Goal: Information Seeking & Learning: Learn about a topic

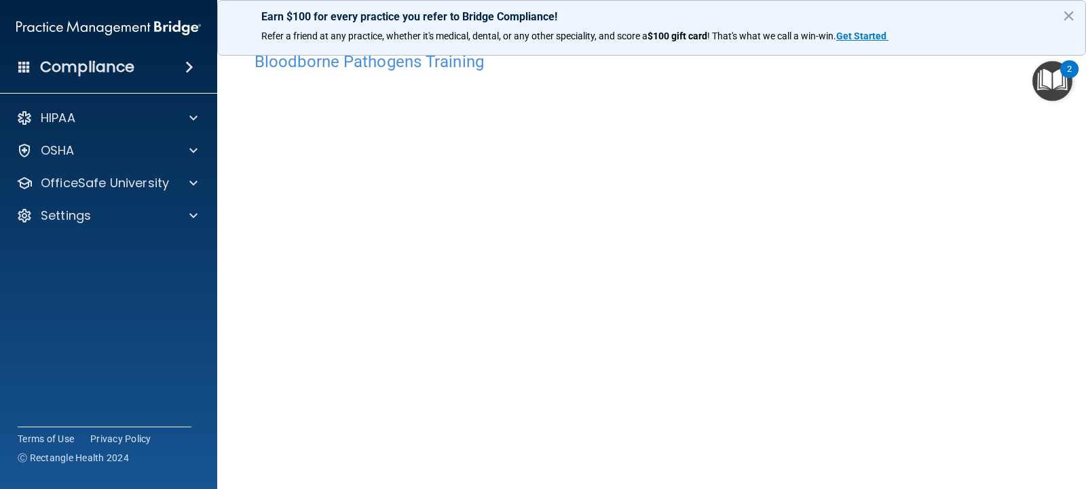
scroll to position [1, 0]
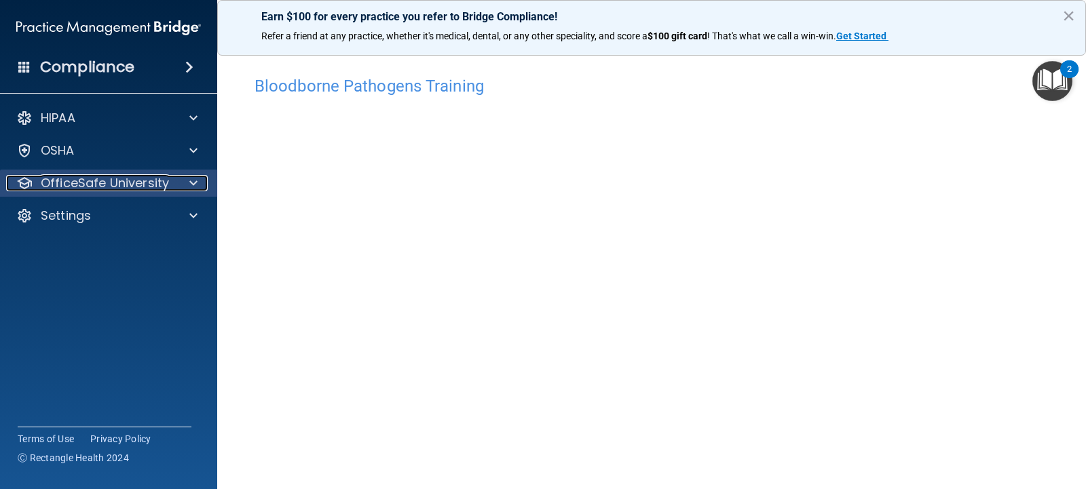
click at [153, 182] on p "OfficeSafe University" at bounding box center [105, 183] width 128 height 16
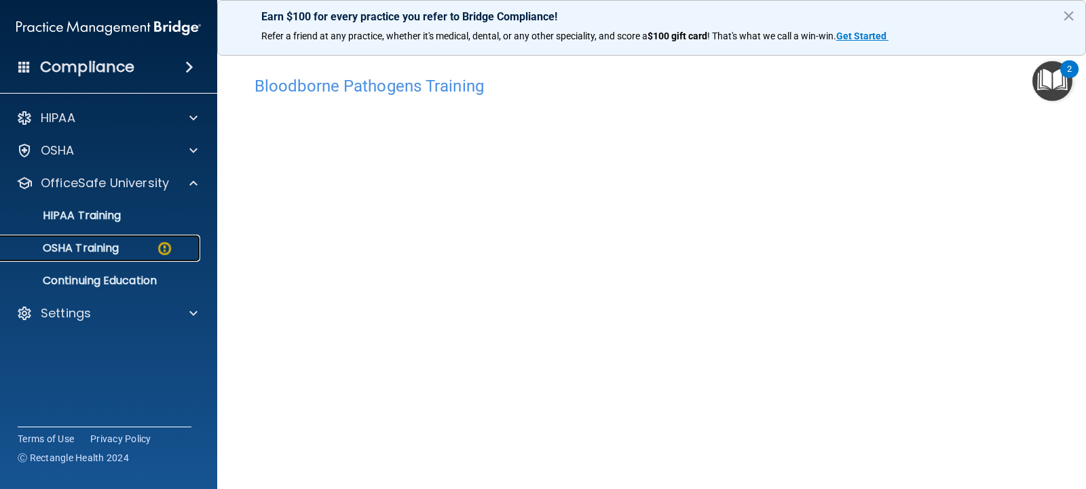
click at [128, 242] on div "OSHA Training" at bounding box center [101, 249] width 185 height 14
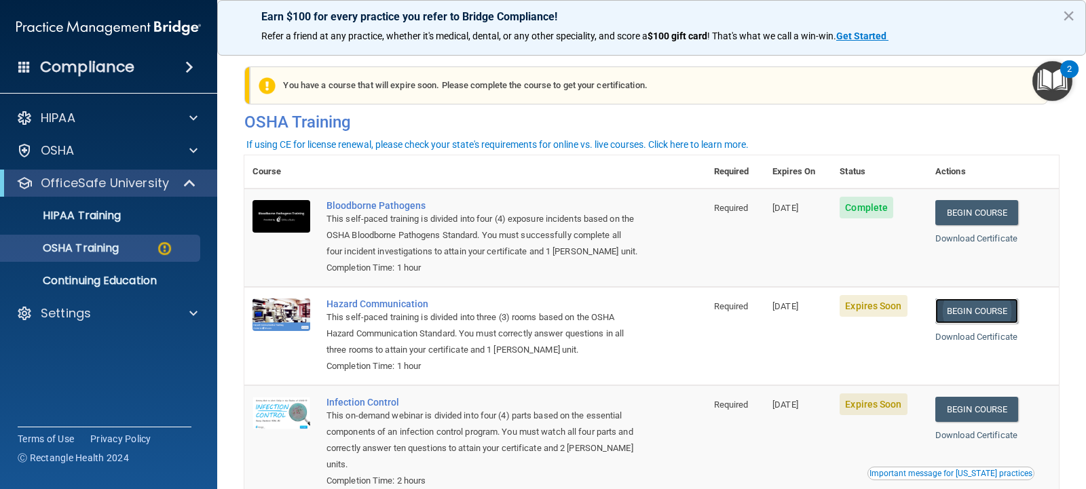
click at [984, 307] on link "Begin Course" at bounding box center [976, 311] width 83 height 25
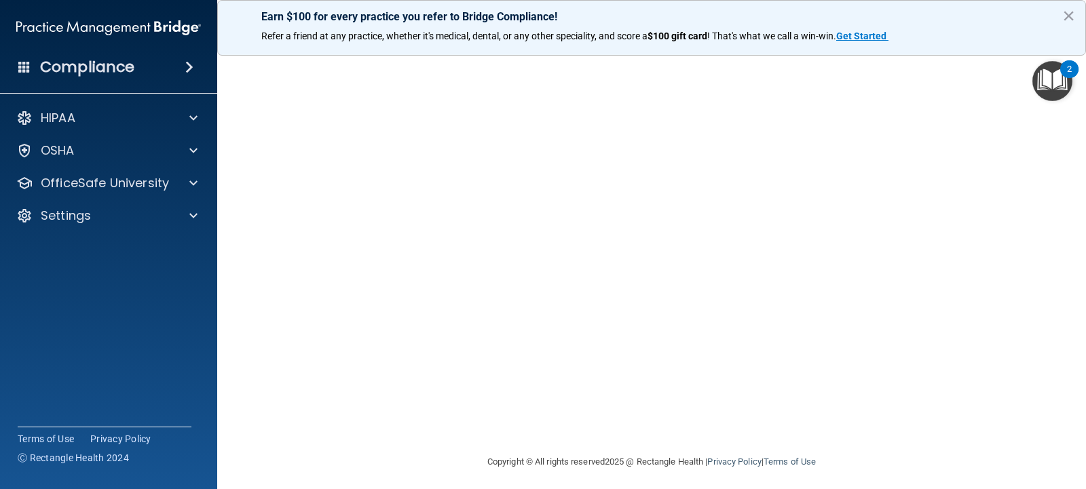
scroll to position [122, 0]
click at [335, 469] on footer "Copyright © All rights reserved 2025 @ Rectangle Health | Privacy Policy | Term…" at bounding box center [651, 455] width 814 height 41
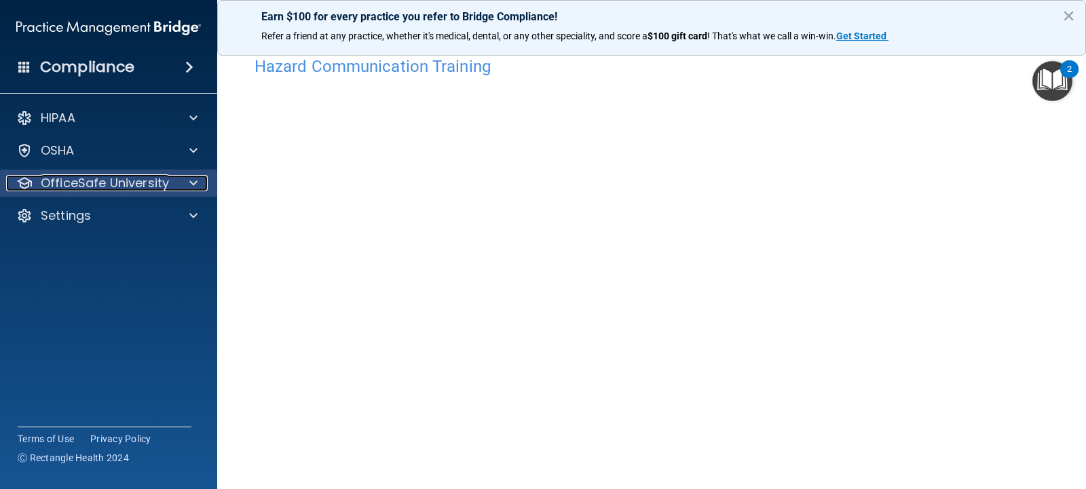
click at [149, 185] on p "OfficeSafe University" at bounding box center [105, 183] width 128 height 16
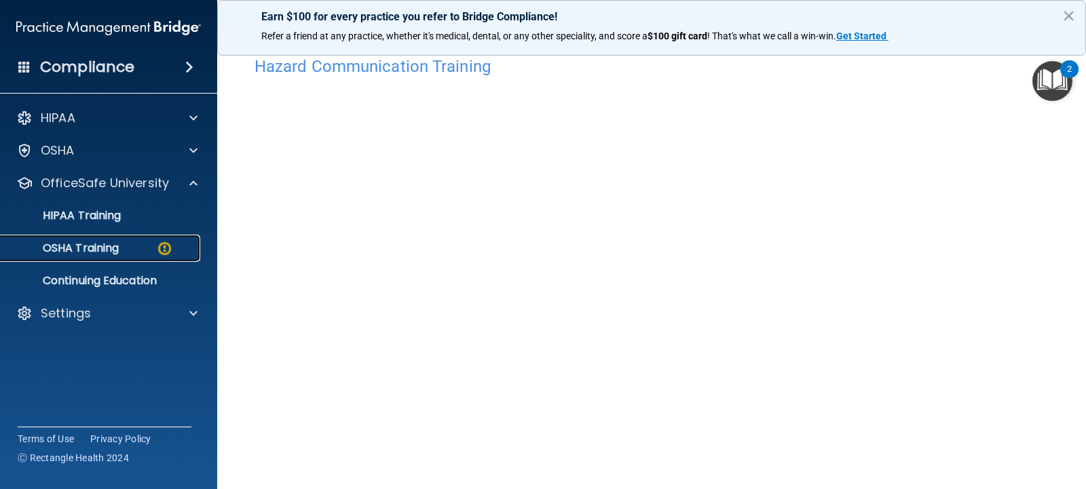
click at [148, 243] on div "OSHA Training" at bounding box center [101, 249] width 185 height 14
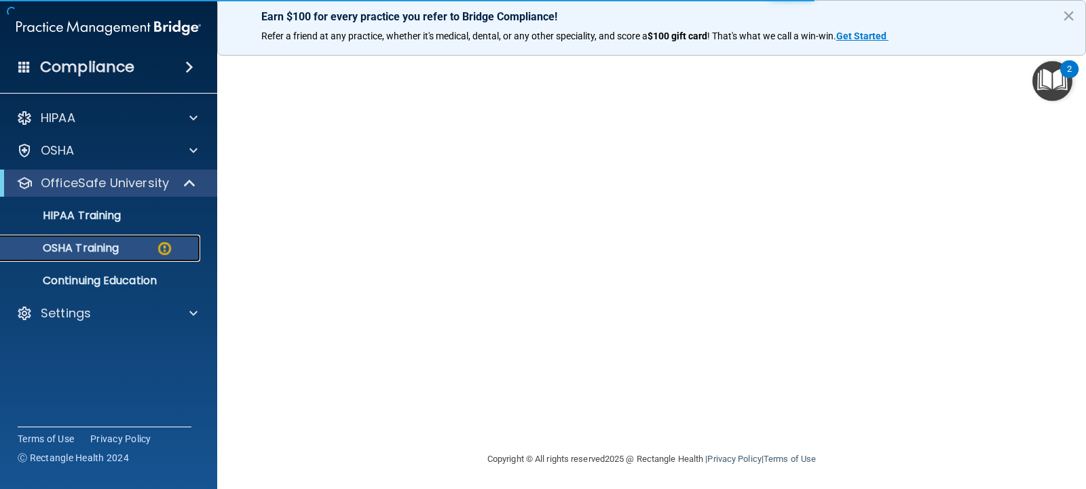
scroll to position [122, 0]
click at [153, 250] on div "OSHA Training" at bounding box center [101, 249] width 185 height 14
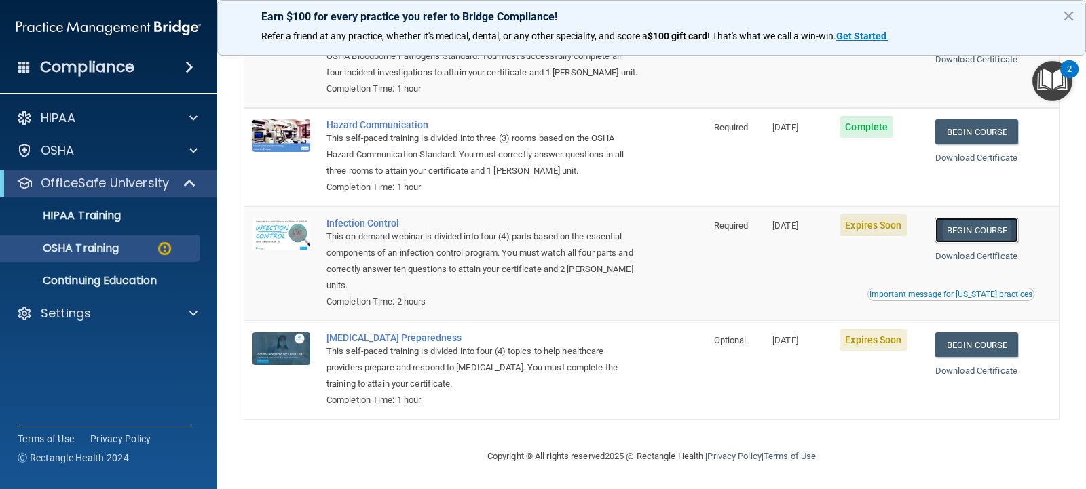
click at [968, 235] on link "Begin Course" at bounding box center [976, 230] width 83 height 25
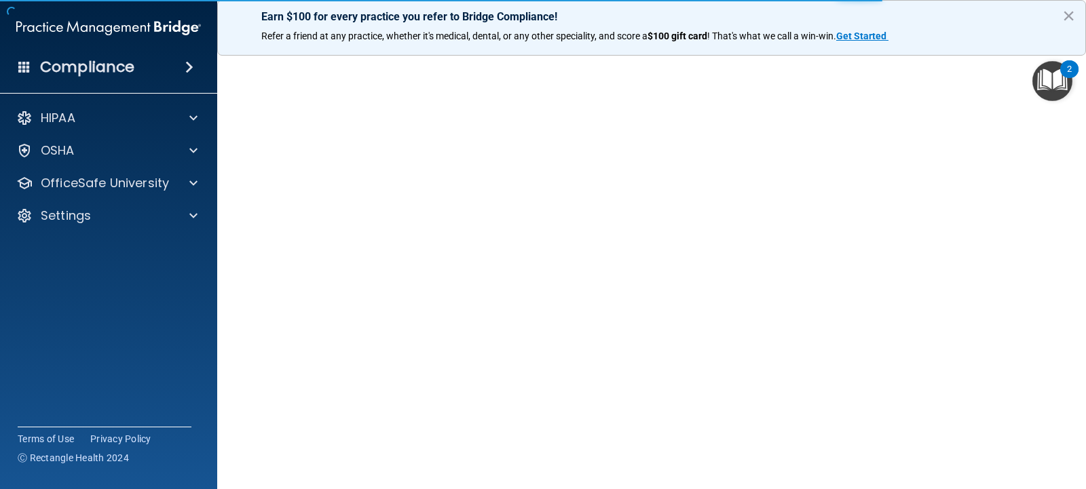
scroll to position [68, 0]
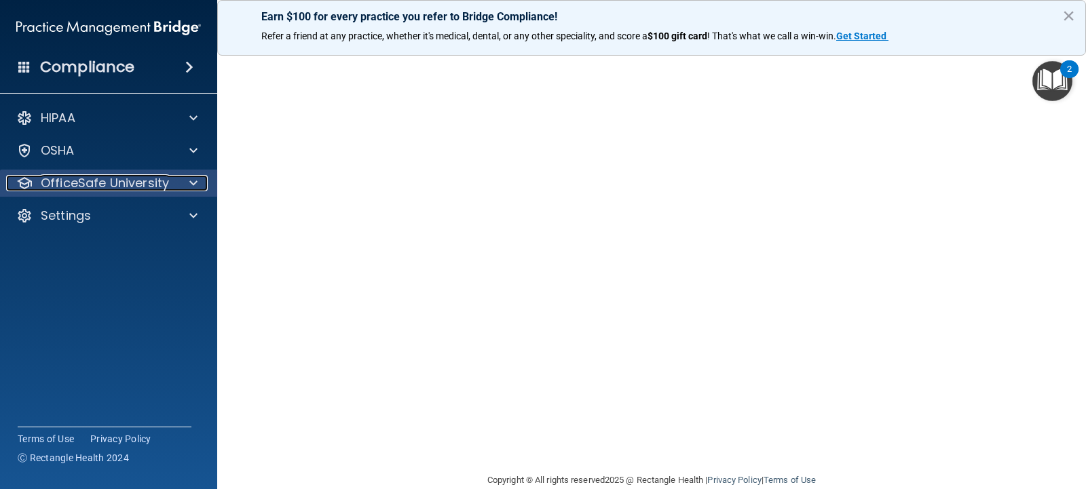
click at [111, 180] on p "OfficeSafe University" at bounding box center [105, 183] width 128 height 16
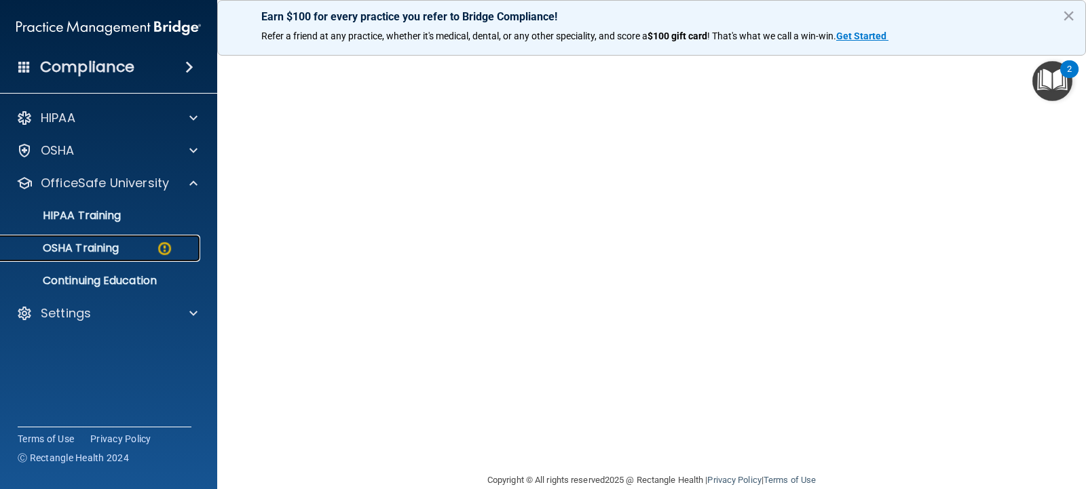
click at [103, 246] on p "OSHA Training" at bounding box center [64, 249] width 110 height 14
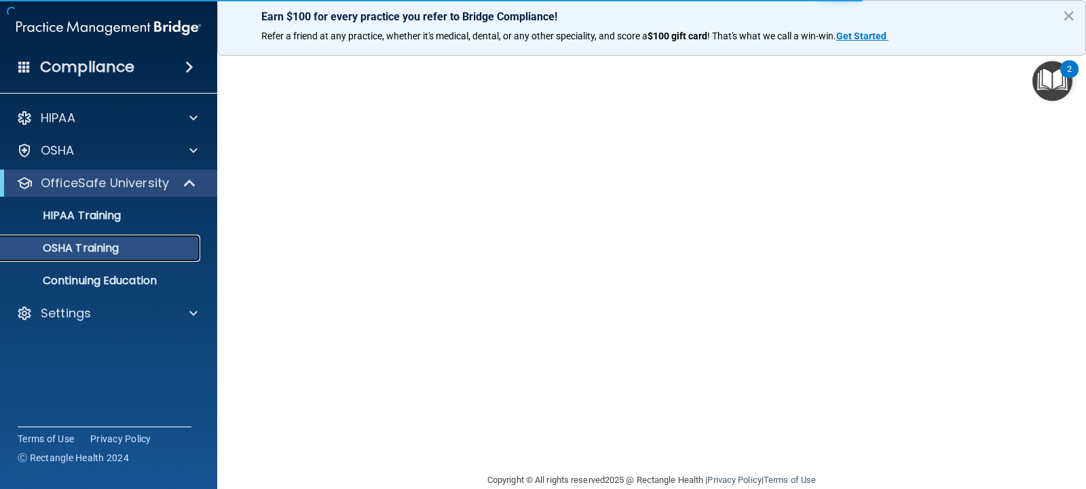
scroll to position [122, 0]
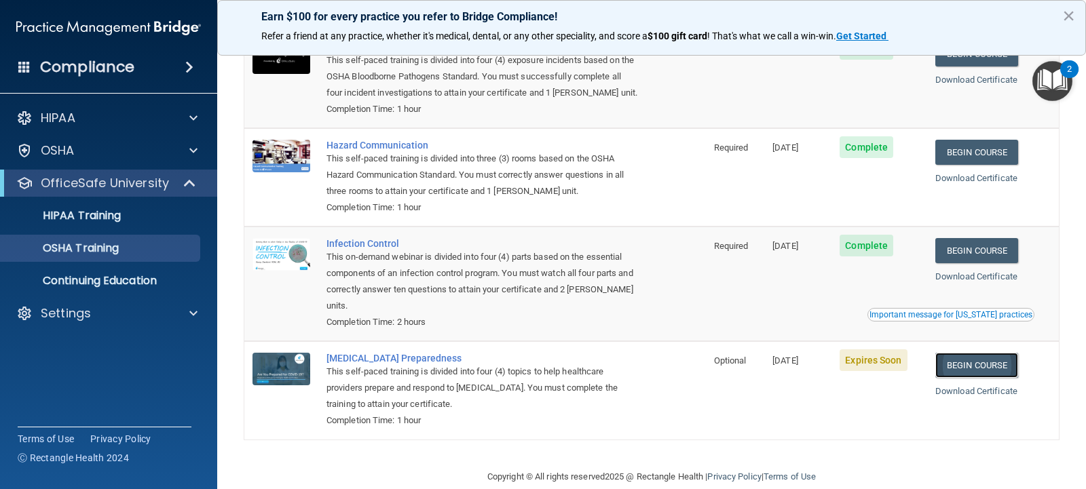
click at [977, 360] on link "Begin Course" at bounding box center [976, 365] width 83 height 25
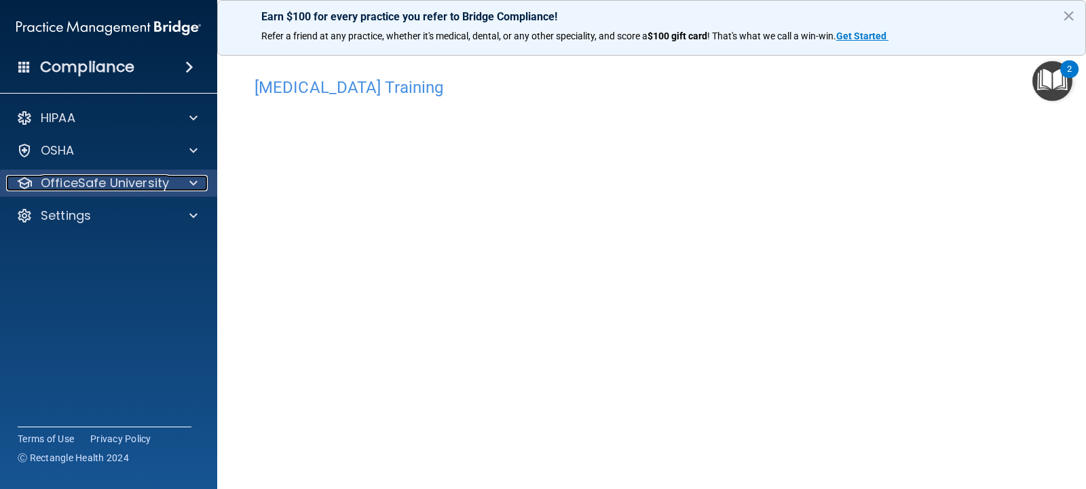
click at [159, 183] on p "OfficeSafe University" at bounding box center [105, 183] width 128 height 16
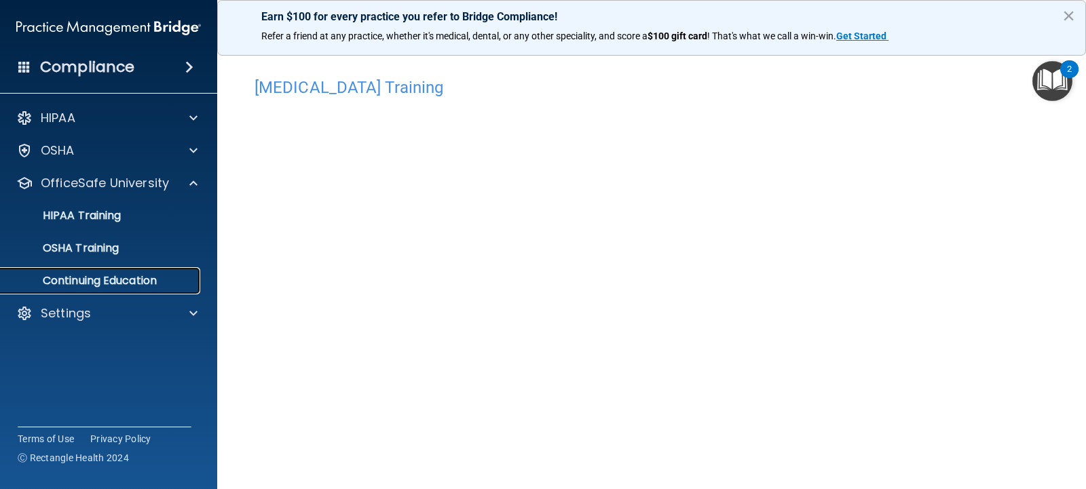
click at [132, 283] on p "Continuing Education" at bounding box center [101, 281] width 185 height 14
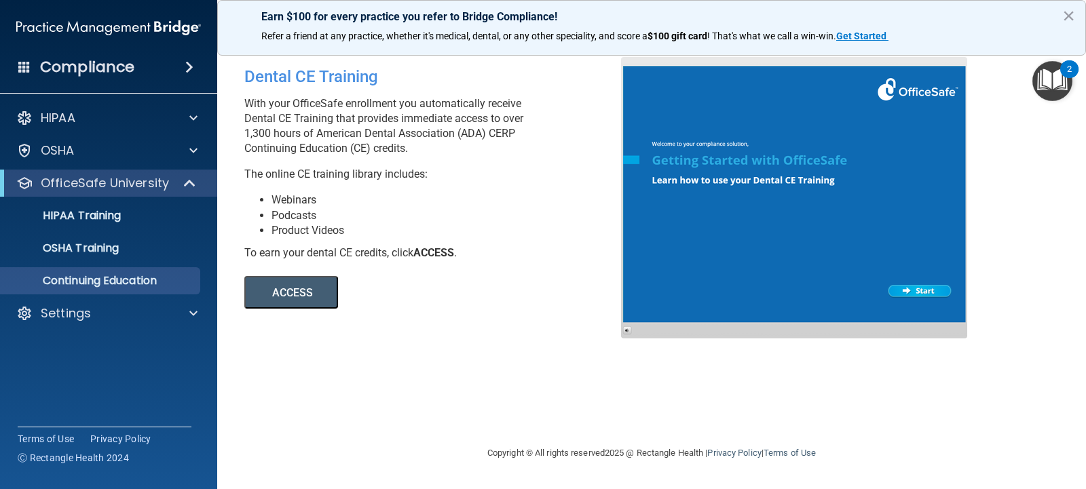
click at [304, 297] on button "ACCESS" at bounding box center [291, 292] width 94 height 33
click at [139, 212] on div "HIPAA Training" at bounding box center [101, 216] width 185 height 14
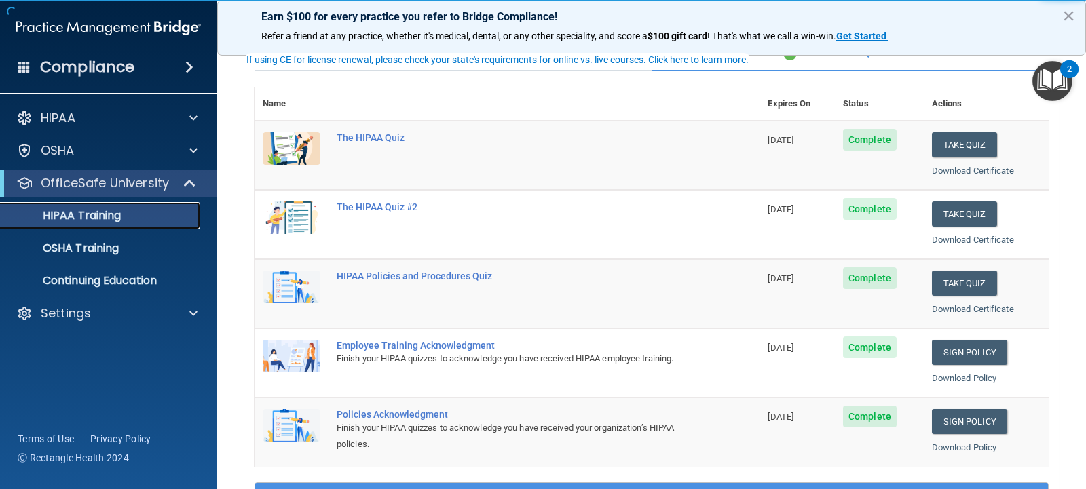
scroll to position [136, 0]
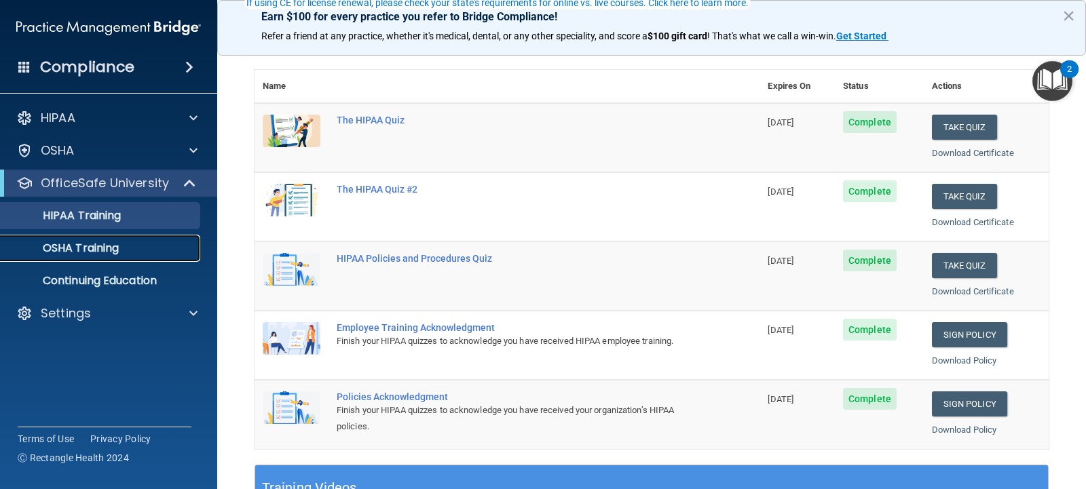
click at [121, 253] on div "OSHA Training" at bounding box center [101, 249] width 185 height 14
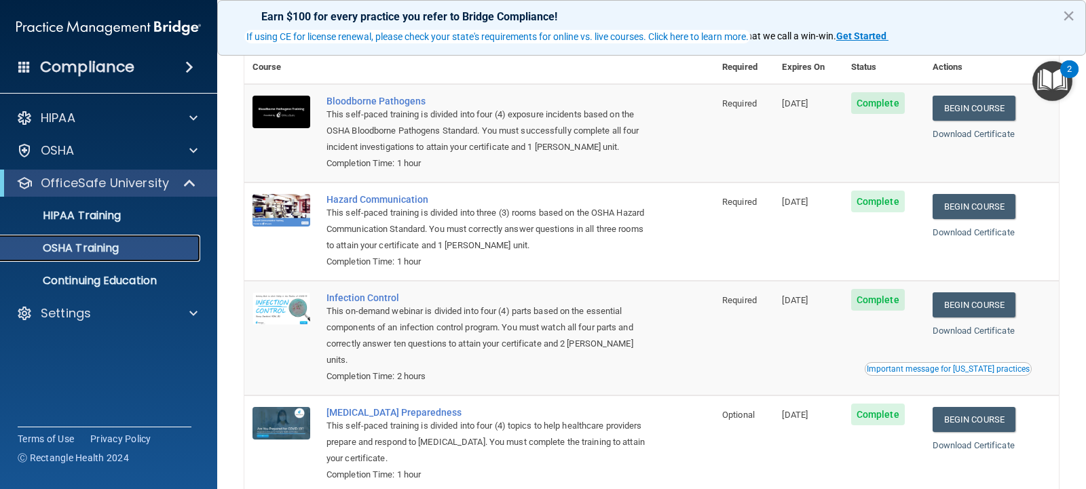
scroll to position [130, 0]
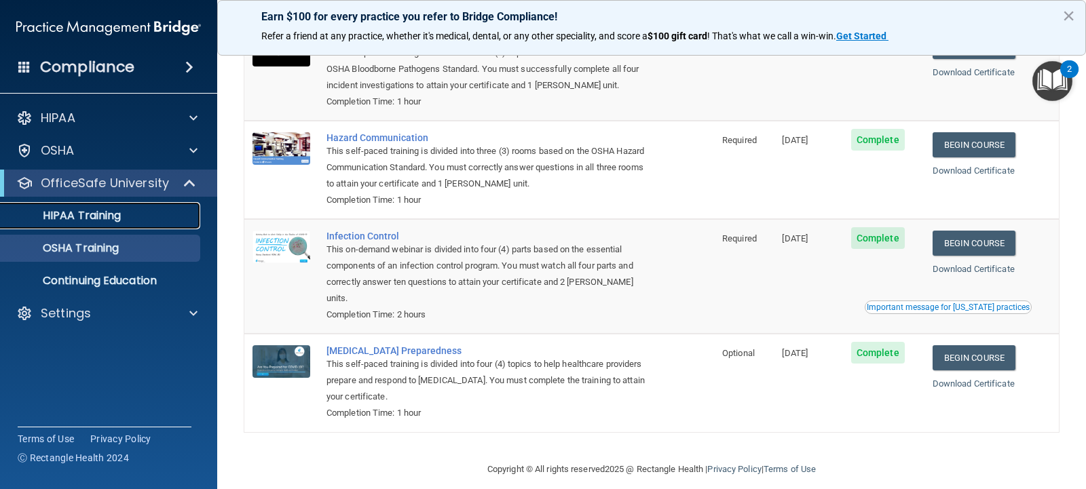
click at [102, 220] on p "HIPAA Training" at bounding box center [65, 216] width 112 height 14
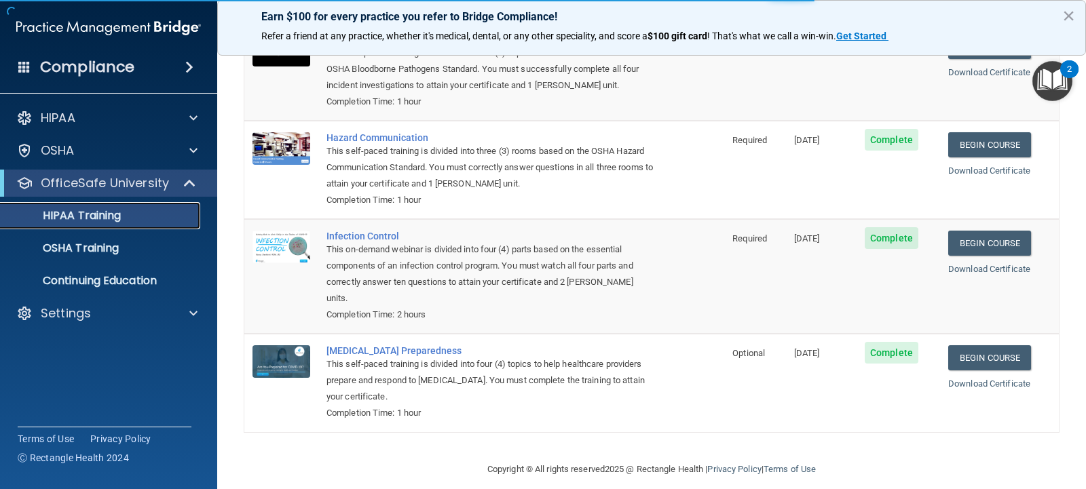
scroll to position [533, 0]
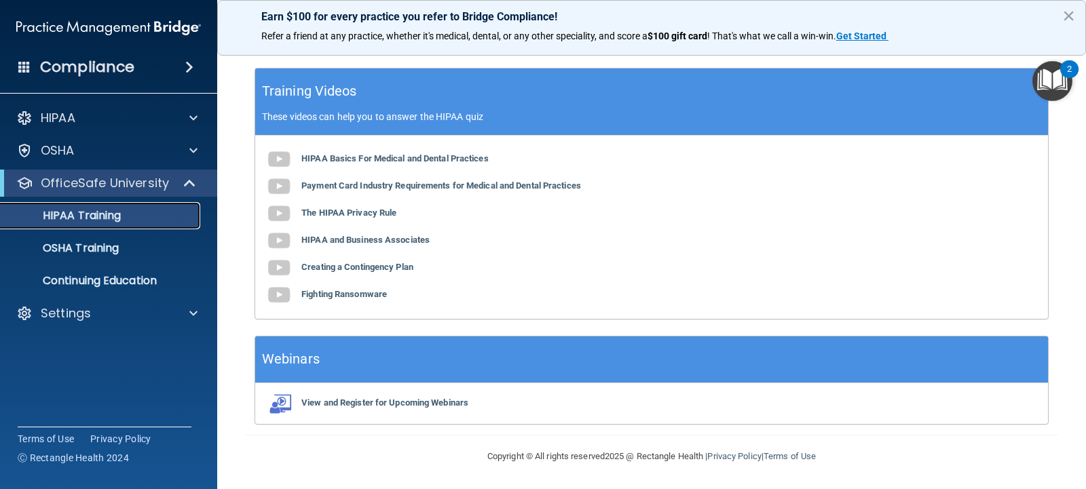
click at [127, 218] on div "HIPAA Training" at bounding box center [101, 216] width 185 height 14
click at [103, 219] on p "HIPAA Training" at bounding box center [65, 216] width 112 height 14
click at [102, 279] on p "Continuing Education" at bounding box center [101, 281] width 185 height 14
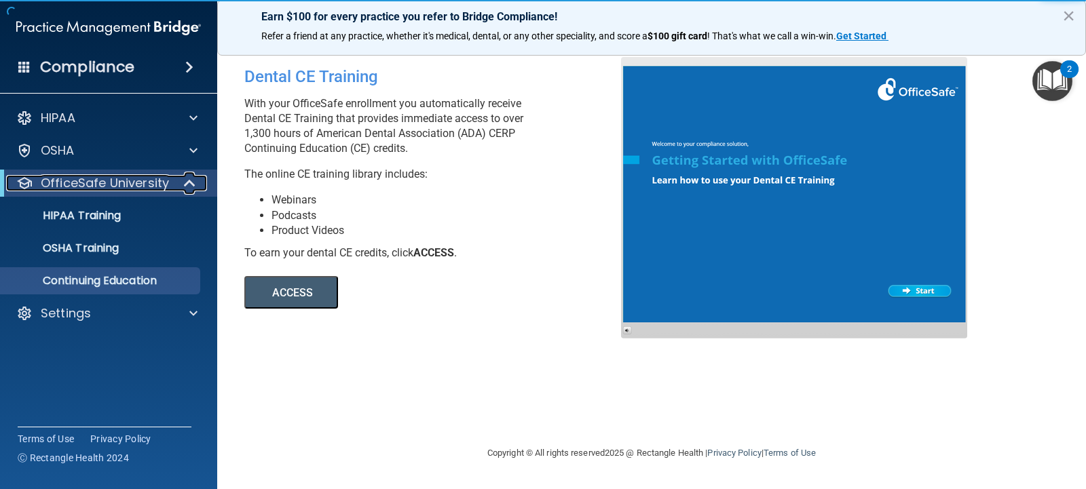
click at [119, 179] on p "OfficeSafe University" at bounding box center [105, 183] width 128 height 16
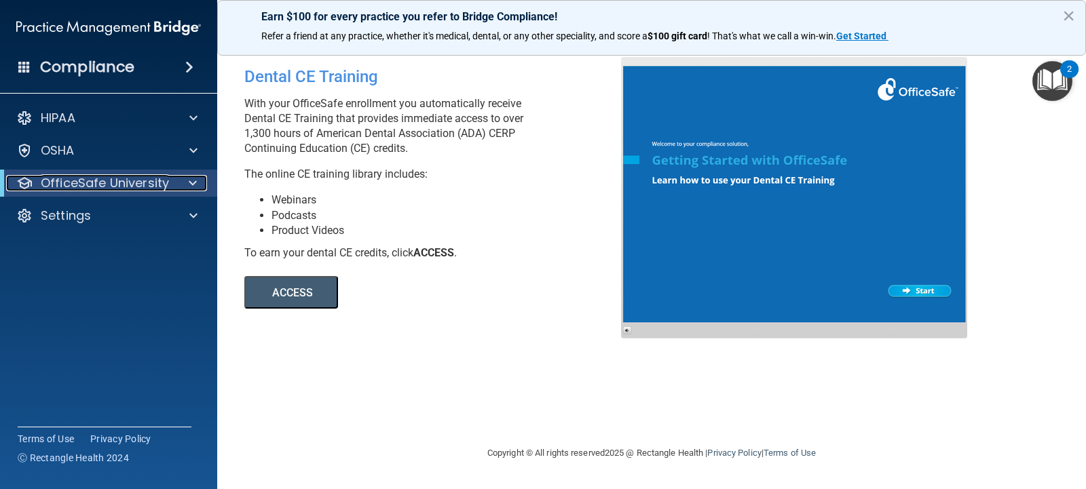
click at [116, 184] on p "OfficeSafe University" at bounding box center [105, 183] width 128 height 16
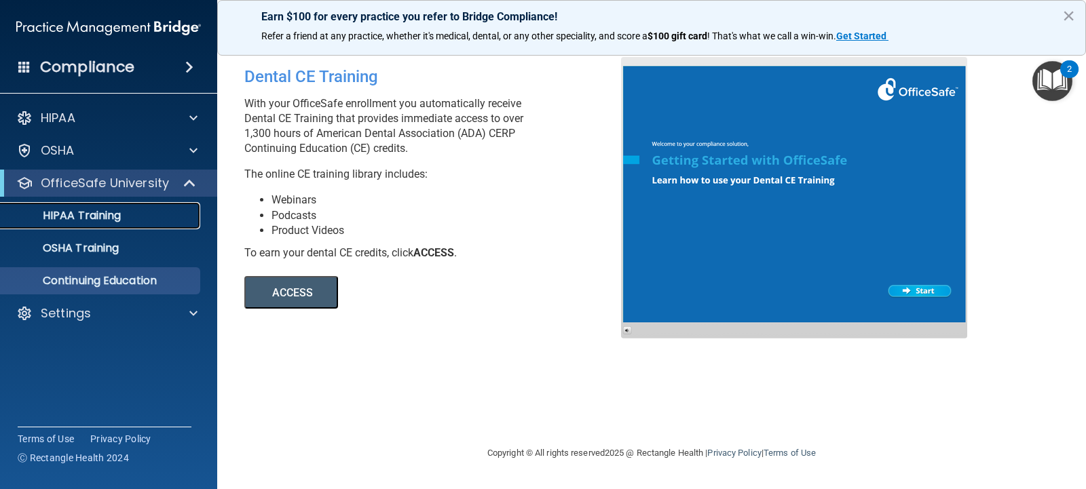
click at [100, 216] on p "HIPAA Training" at bounding box center [65, 216] width 112 height 14
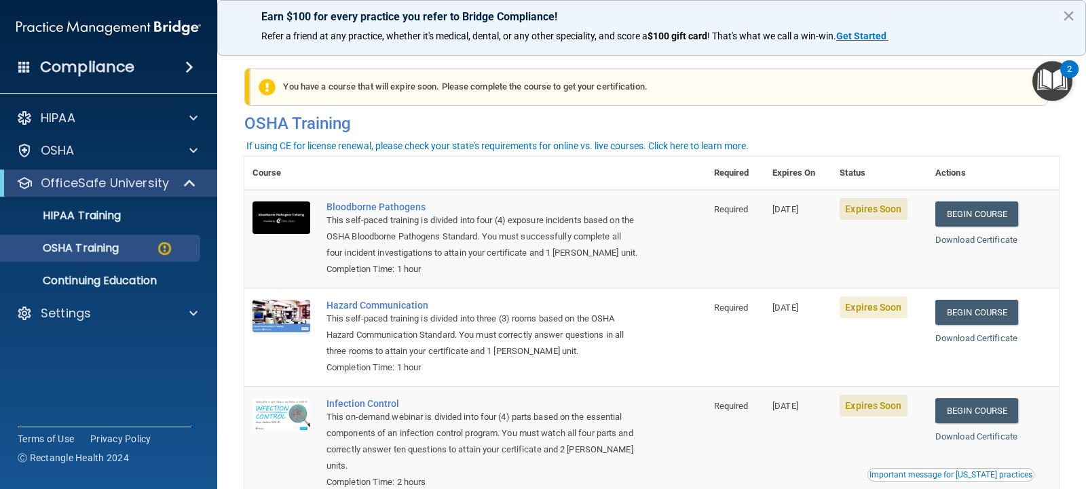
click at [1069, 10] on button "×" at bounding box center [1068, 16] width 13 height 22
